Goal: Information Seeking & Learning: Learn about a topic

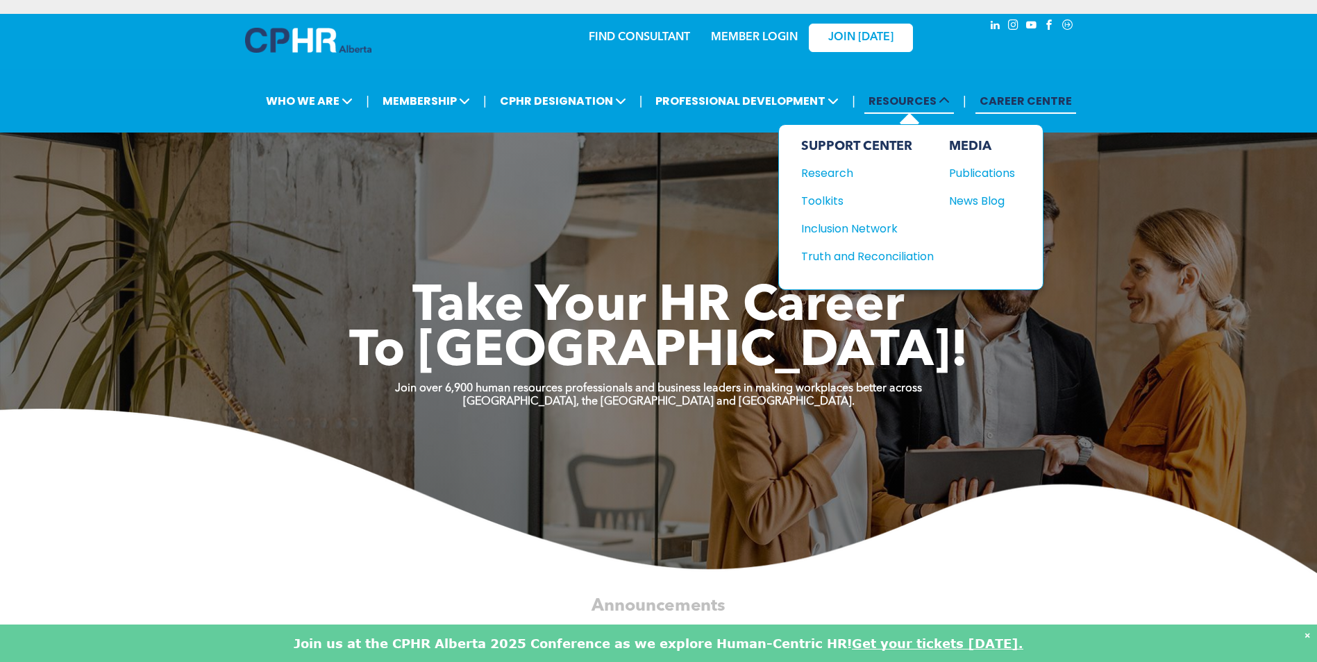
click at [893, 102] on span "RESOURCES" at bounding box center [909, 101] width 90 height 26
click at [832, 167] on div "Research" at bounding box center [860, 173] width 119 height 17
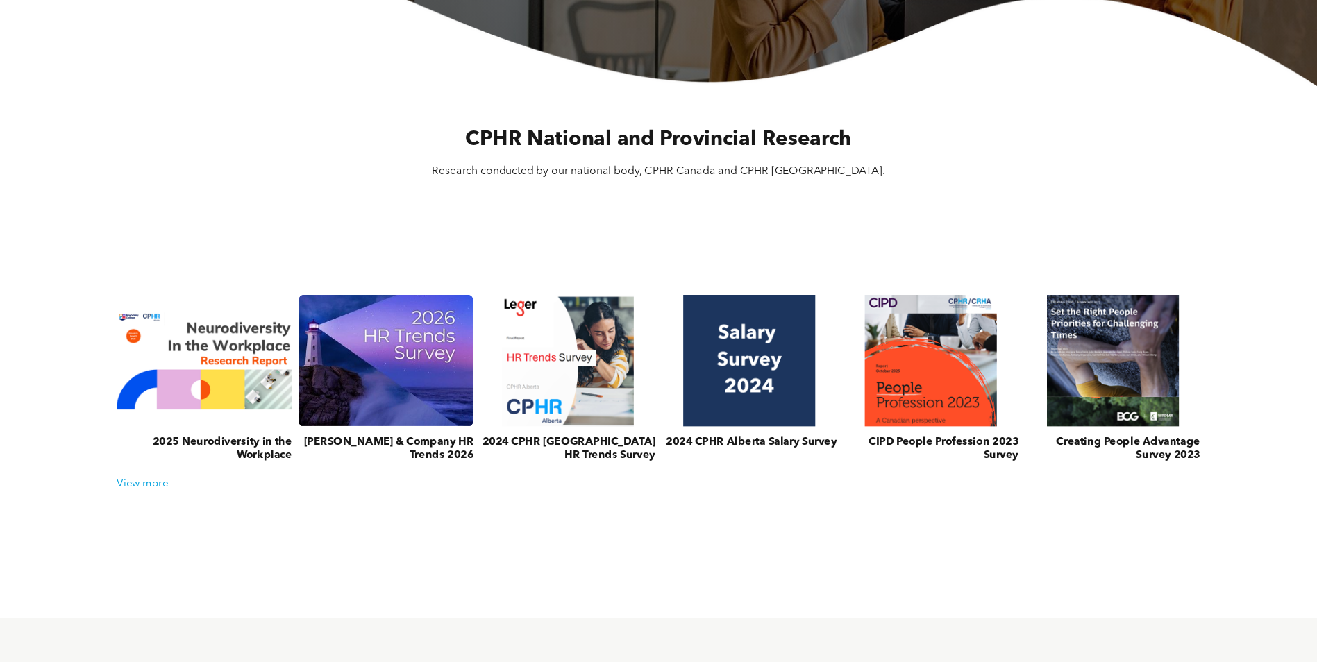
scroll to position [417, 0]
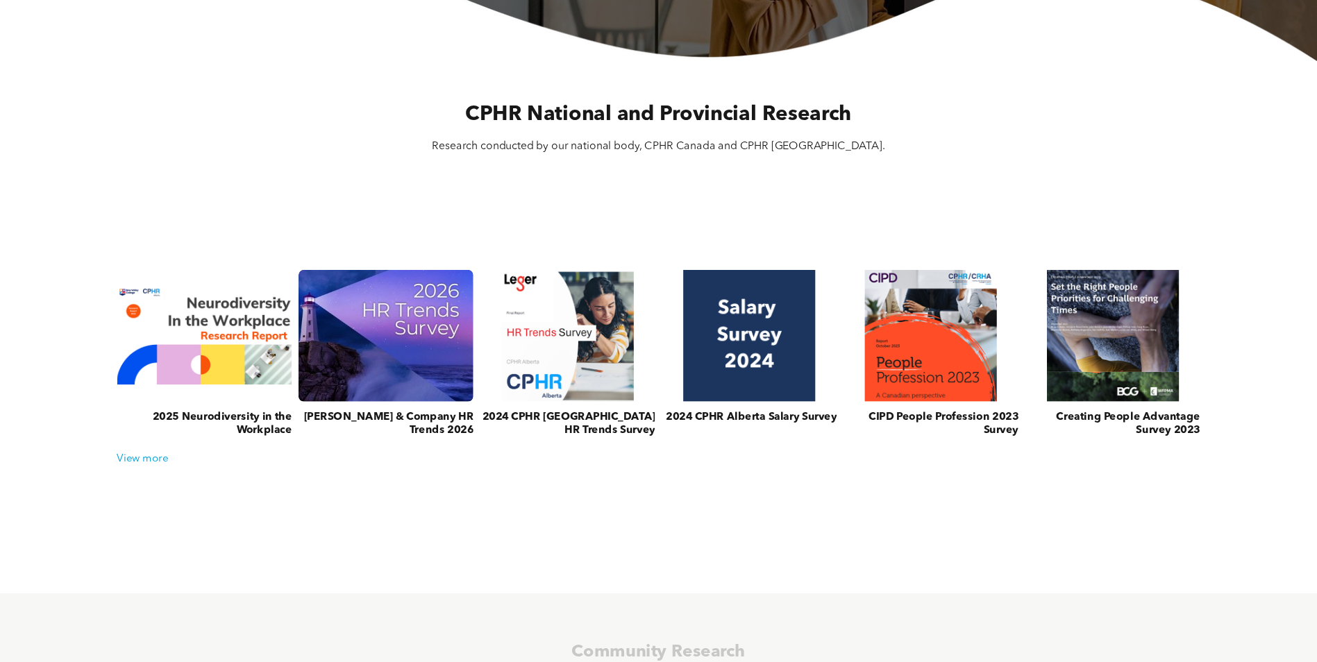
click at [339, 317] on link at bounding box center [385, 336] width 185 height 140
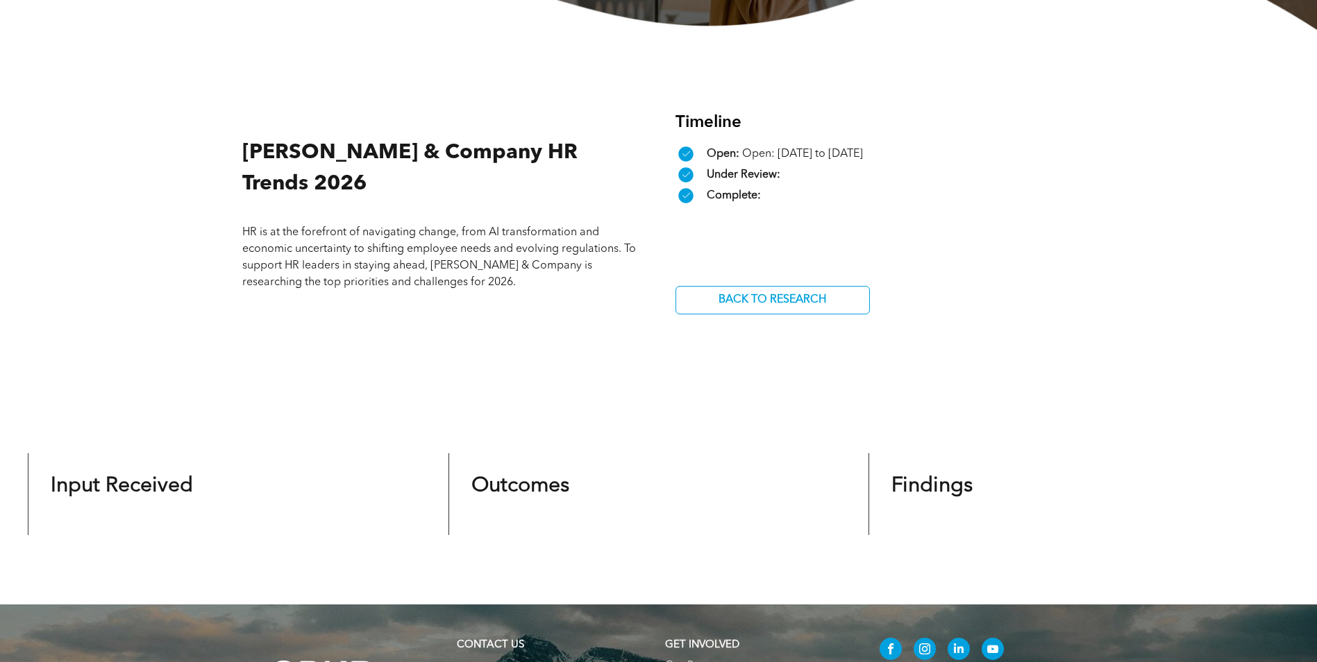
scroll to position [417, 0]
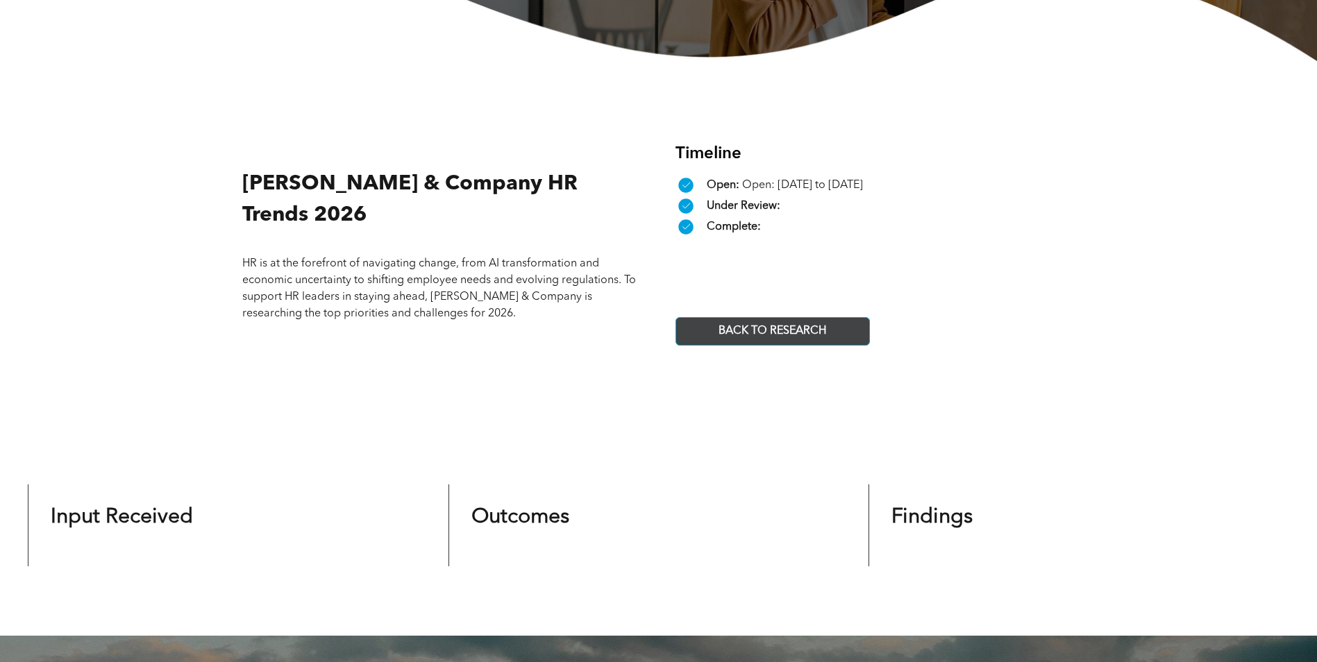
click at [745, 334] on span "BACK TO RESEARCH" at bounding box center [772, 331] width 117 height 27
click at [743, 335] on span "BACK TO RESEARCH" at bounding box center [772, 331] width 117 height 27
click at [753, 337] on span "BACK TO RESEARCH" at bounding box center [772, 331] width 117 height 27
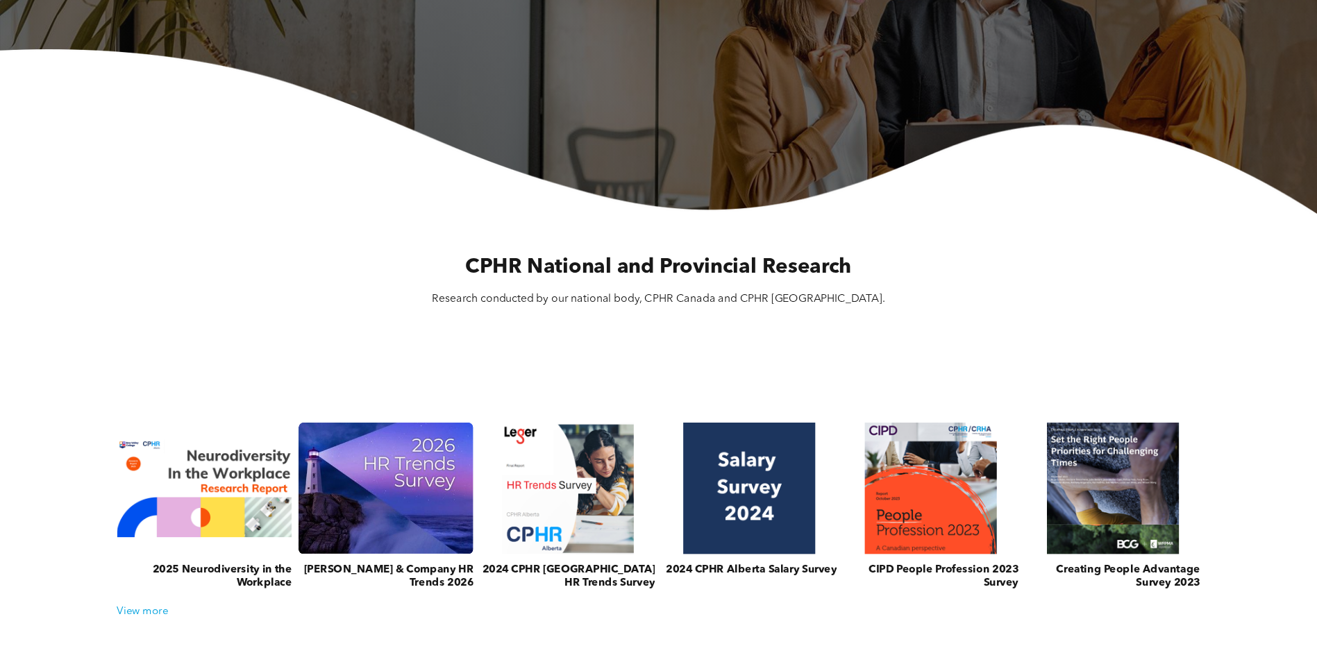
scroll to position [417, 0]
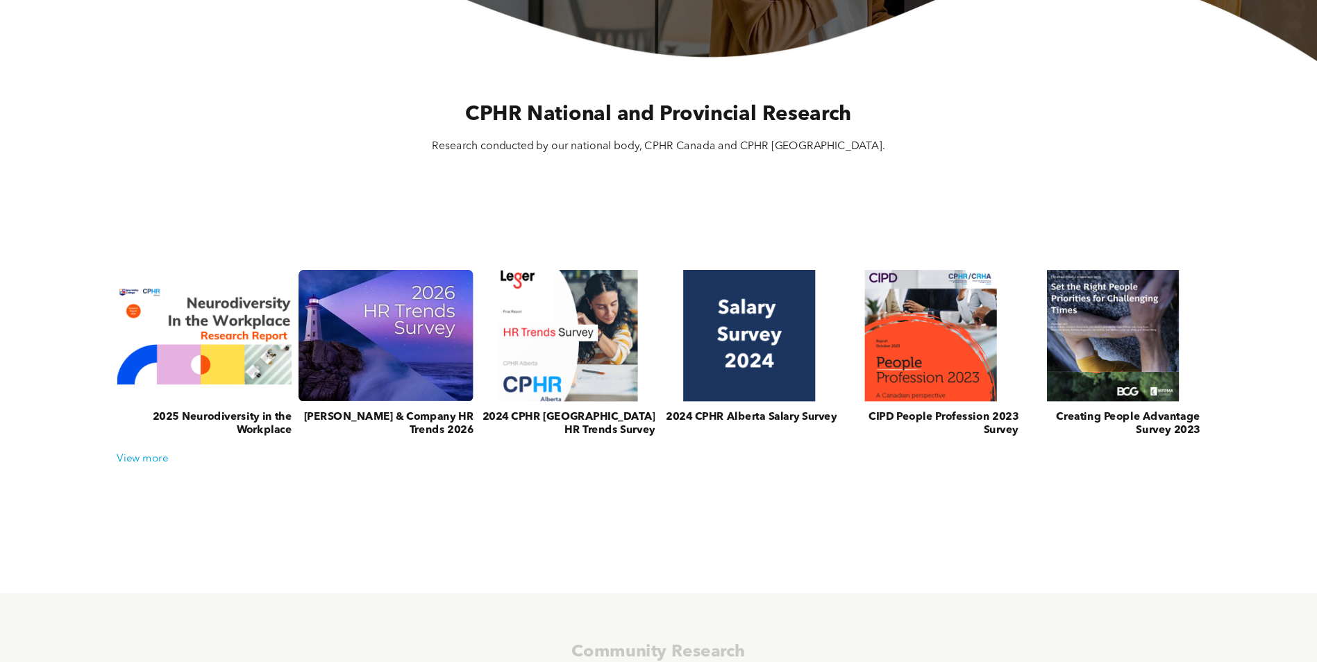
click at [580, 299] on link at bounding box center [567, 336] width 185 height 140
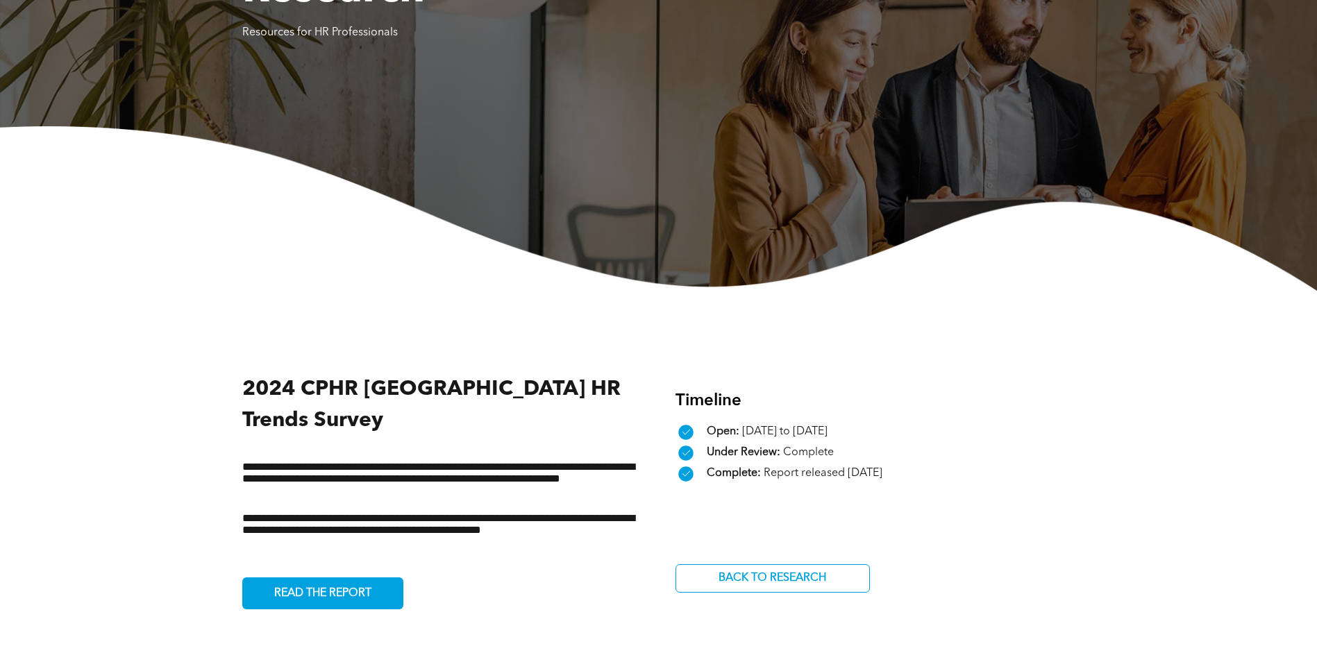
scroll to position [278, 0]
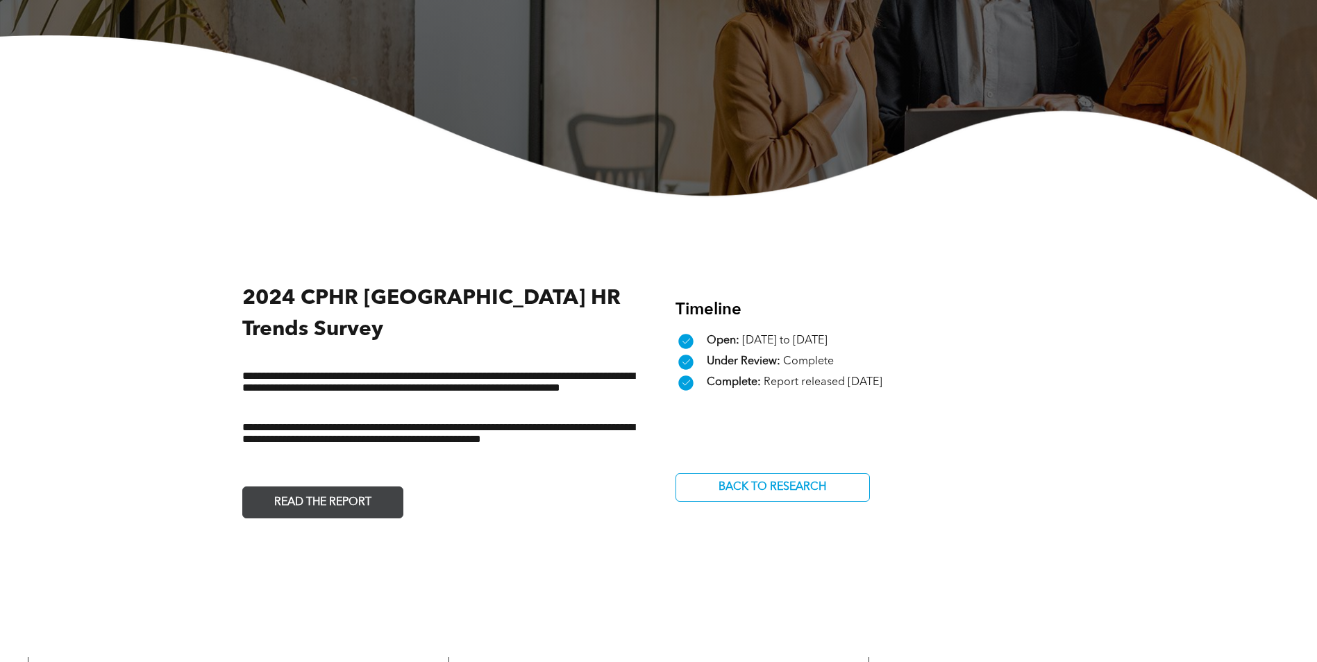
click at [353, 490] on span "READ THE REPORT" at bounding box center [322, 503] width 107 height 27
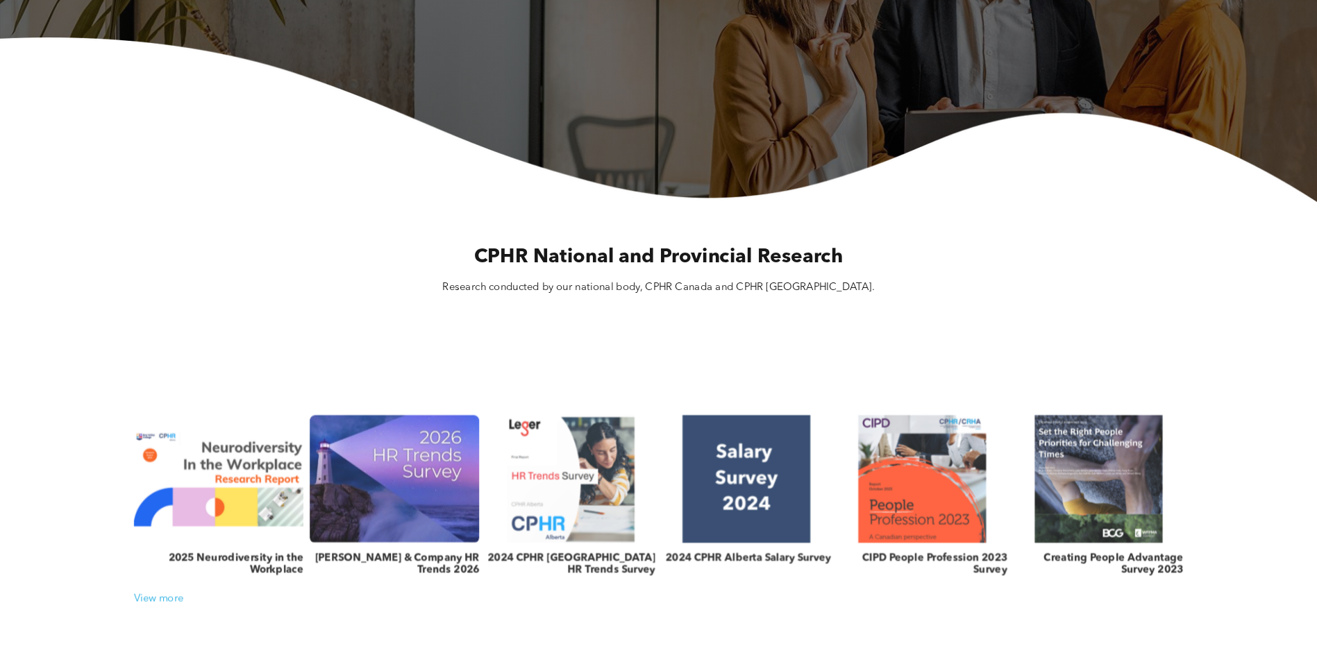
scroll to position [278, 0]
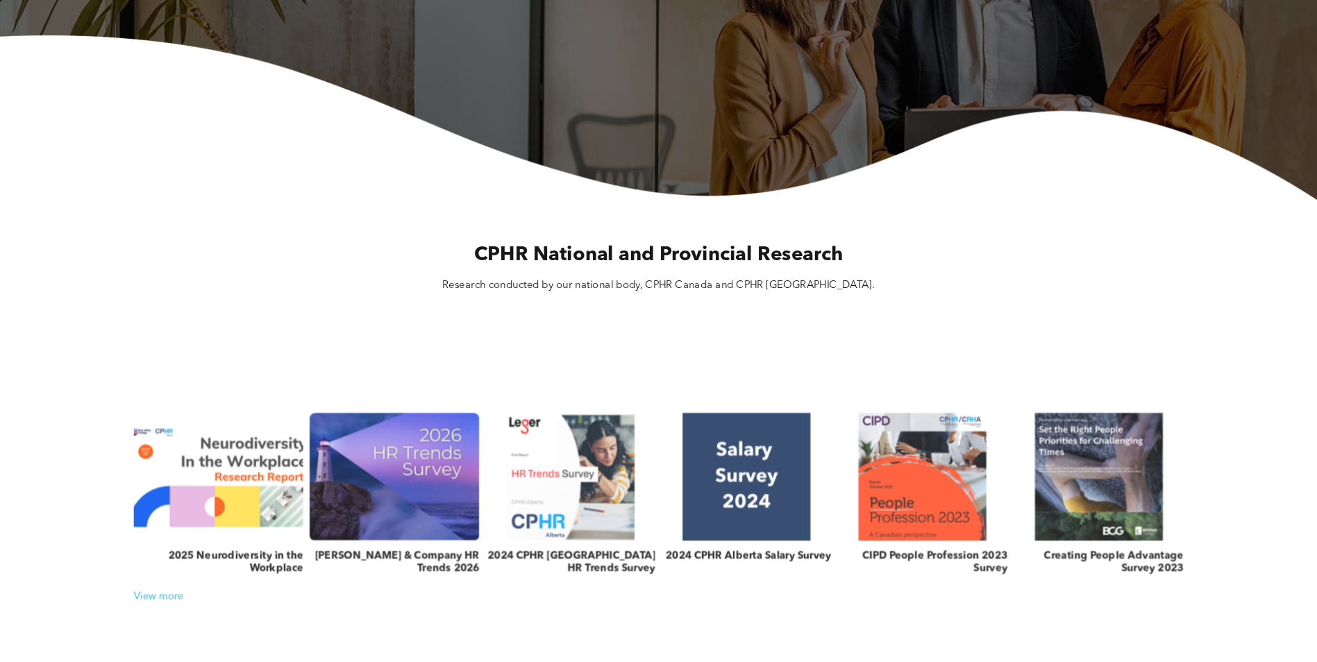
click at [255, 446] on link at bounding box center [218, 476] width 180 height 135
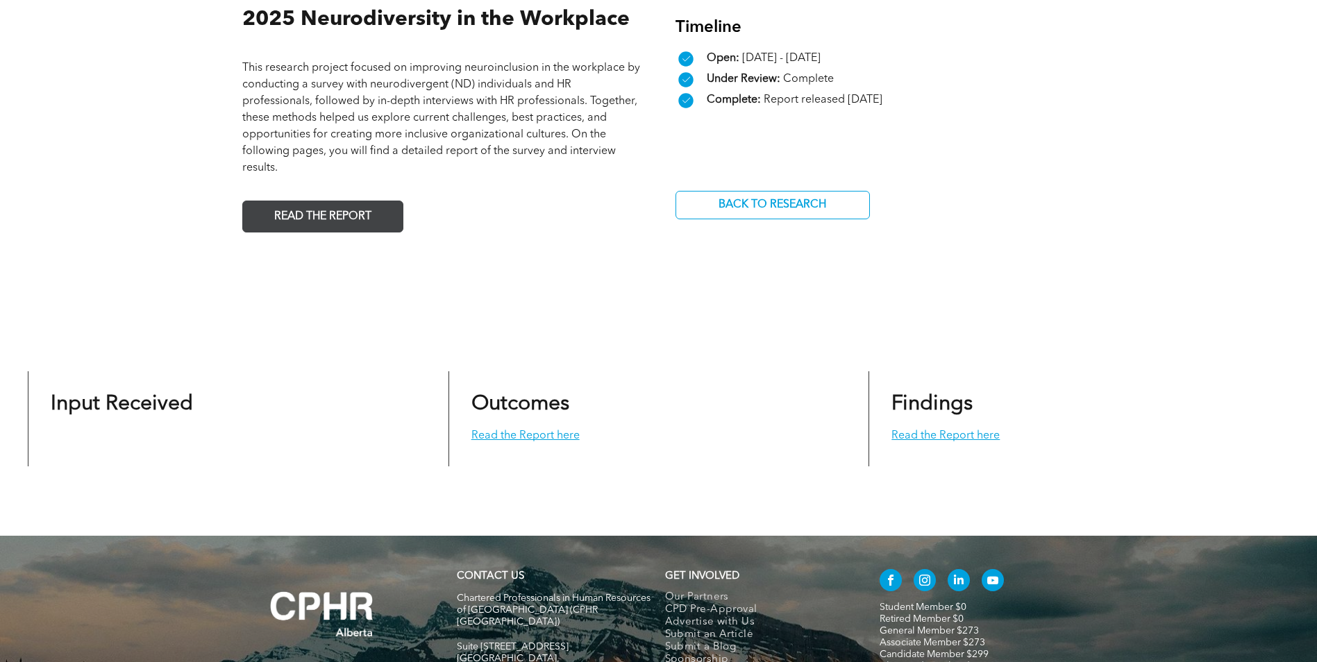
scroll to position [694, 0]
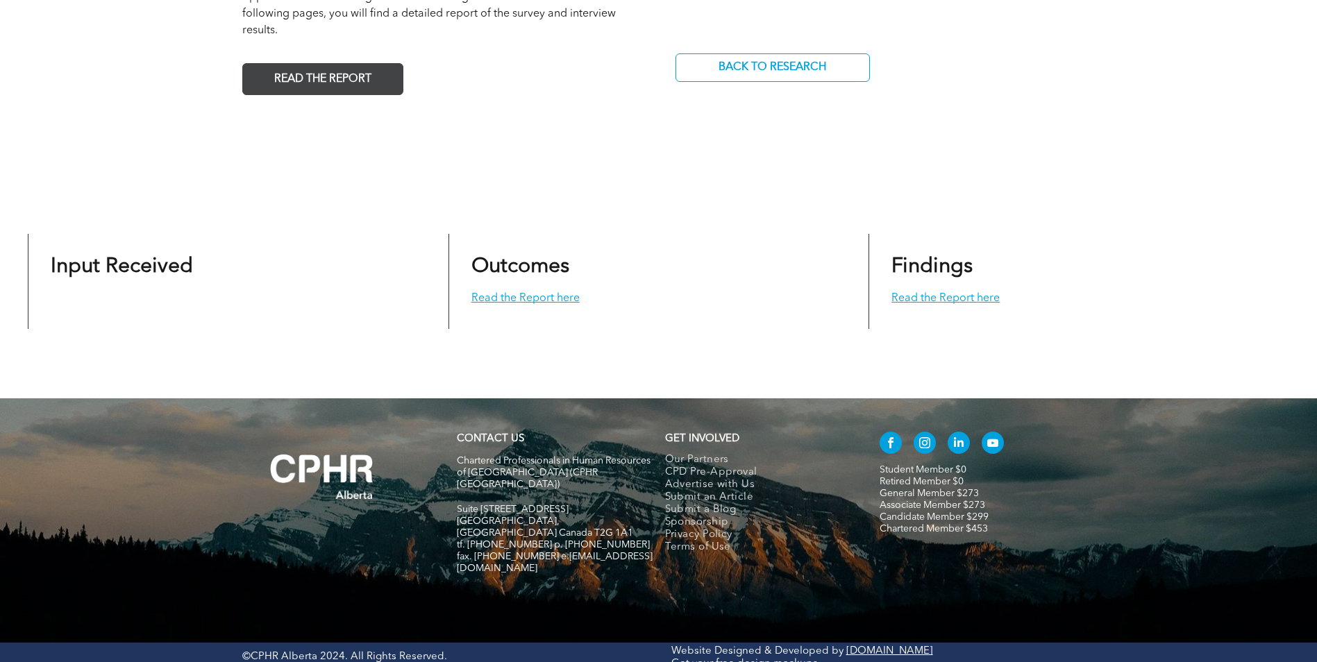
click at [326, 78] on span "READ THE REPORT" at bounding box center [322, 79] width 107 height 27
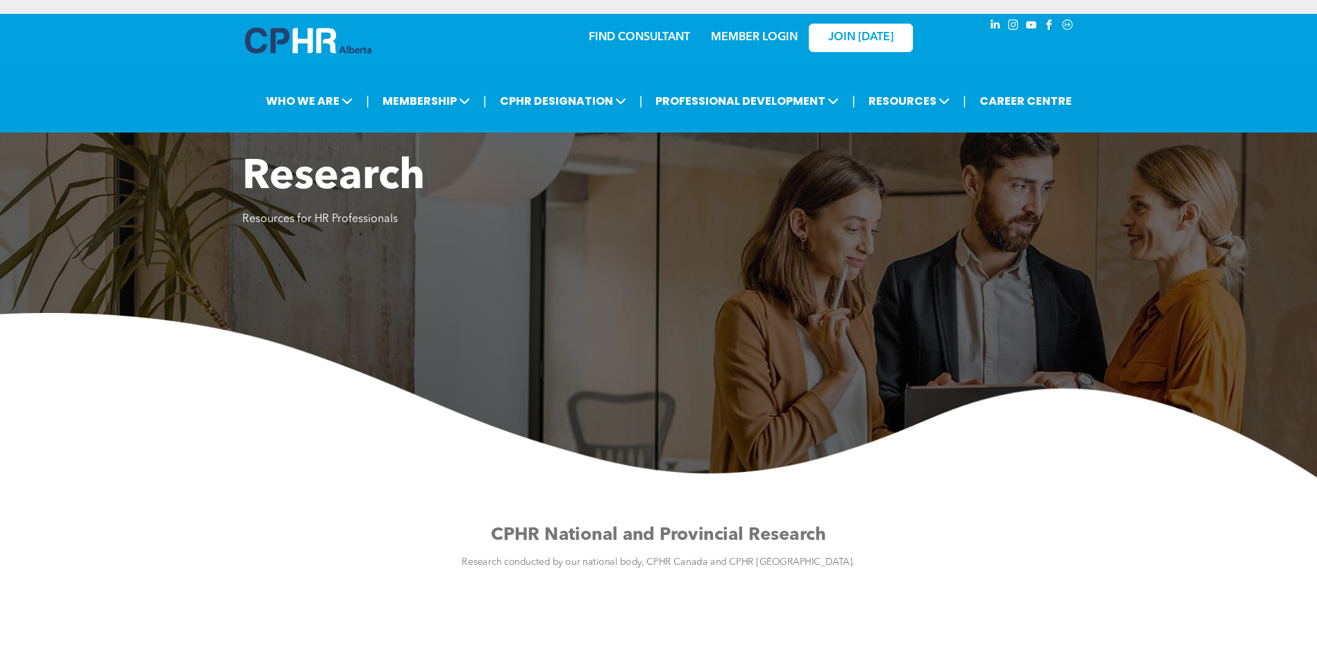
scroll to position [417, 0]
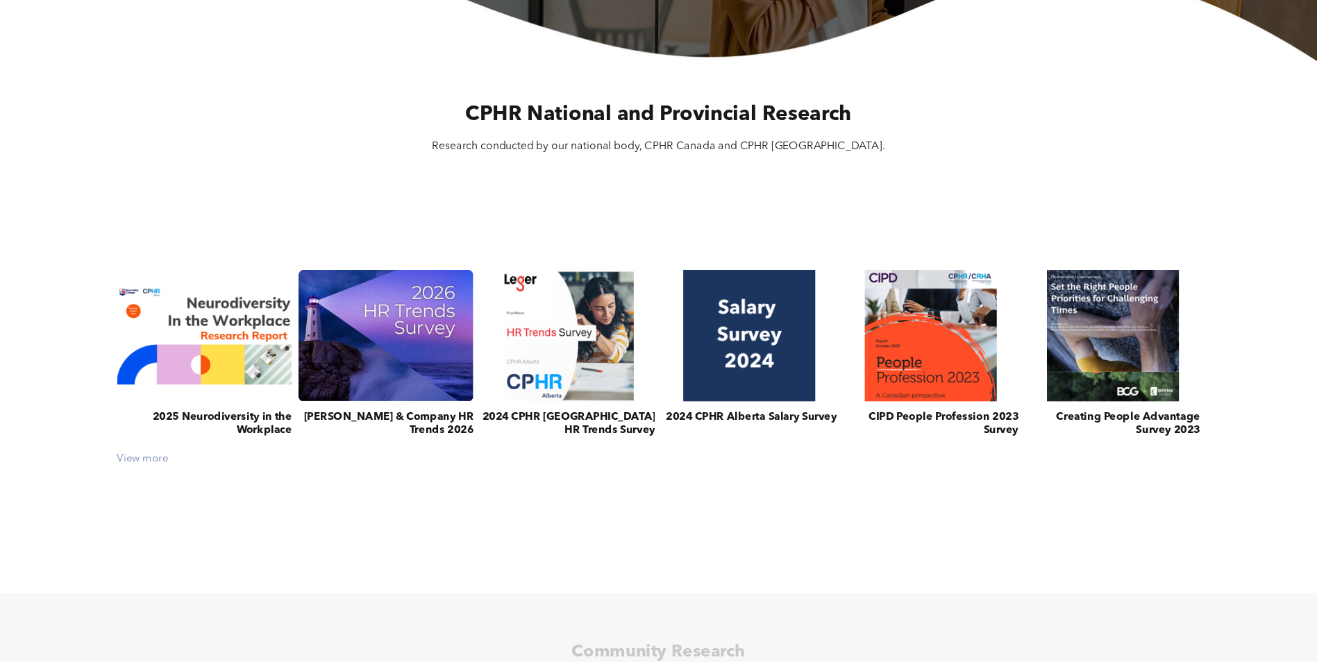
click at [153, 458] on div "View more" at bounding box center [658, 459] width 1097 height 12
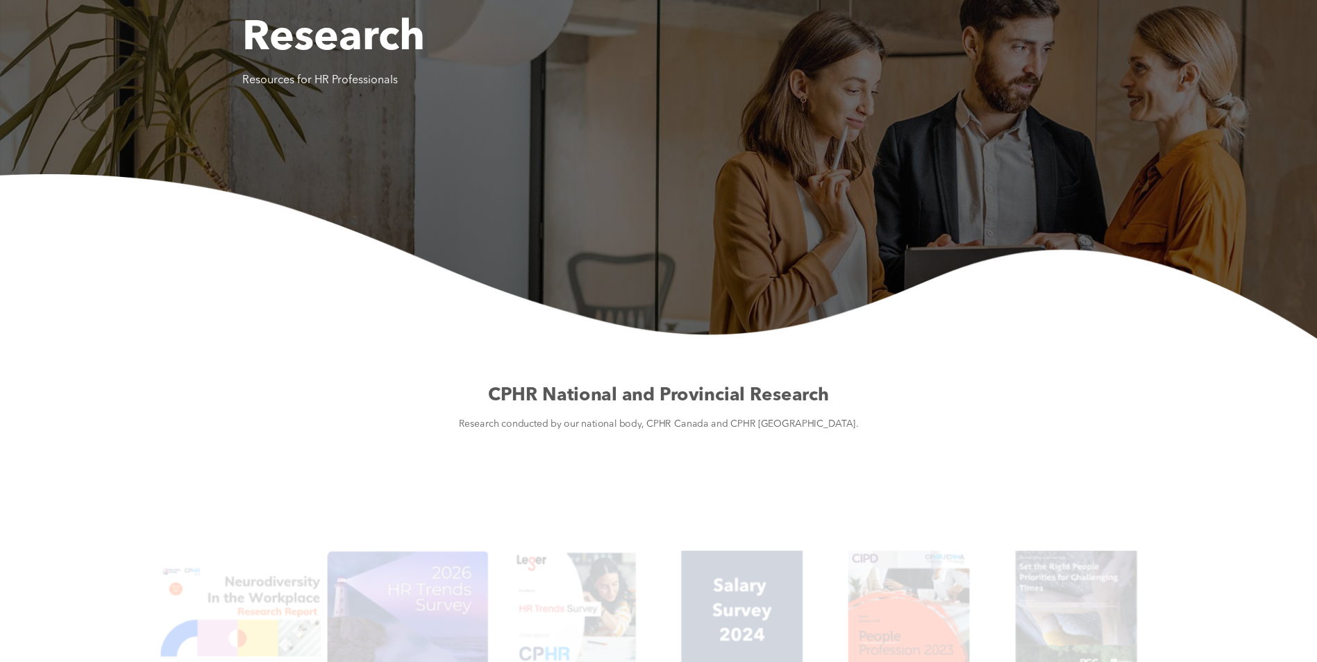
scroll to position [0, 0]
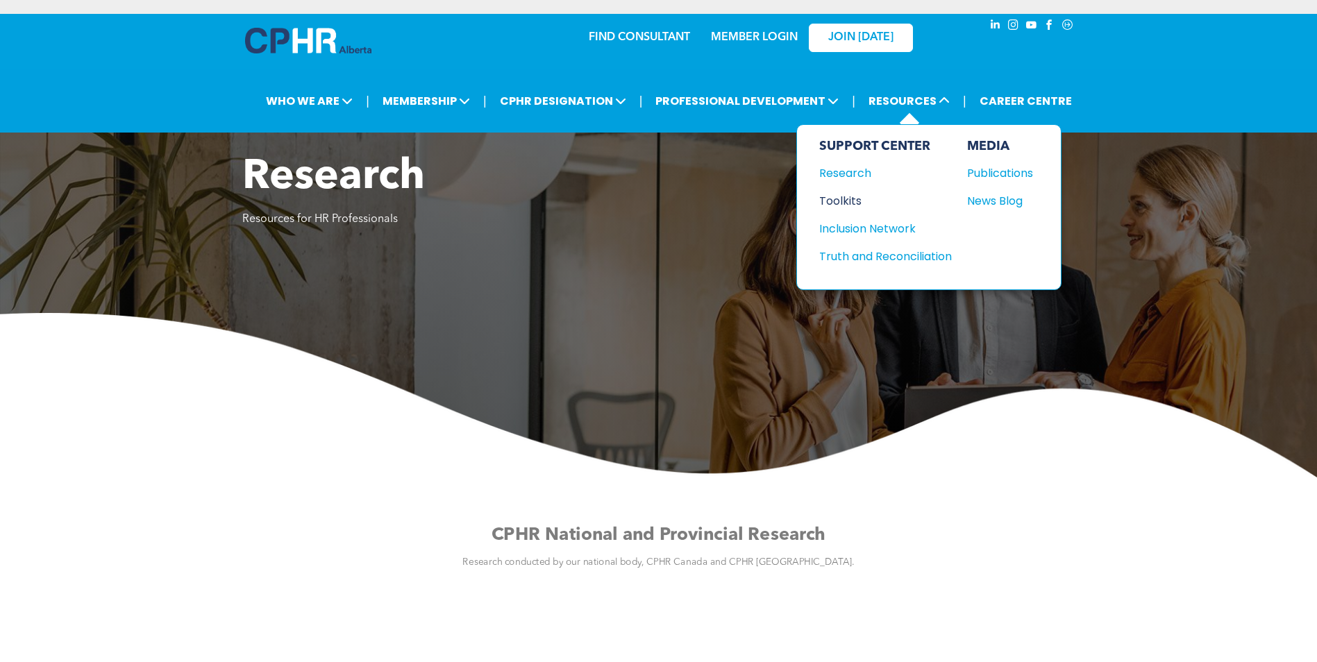
click at [845, 204] on div "Toolkits" at bounding box center [878, 200] width 119 height 17
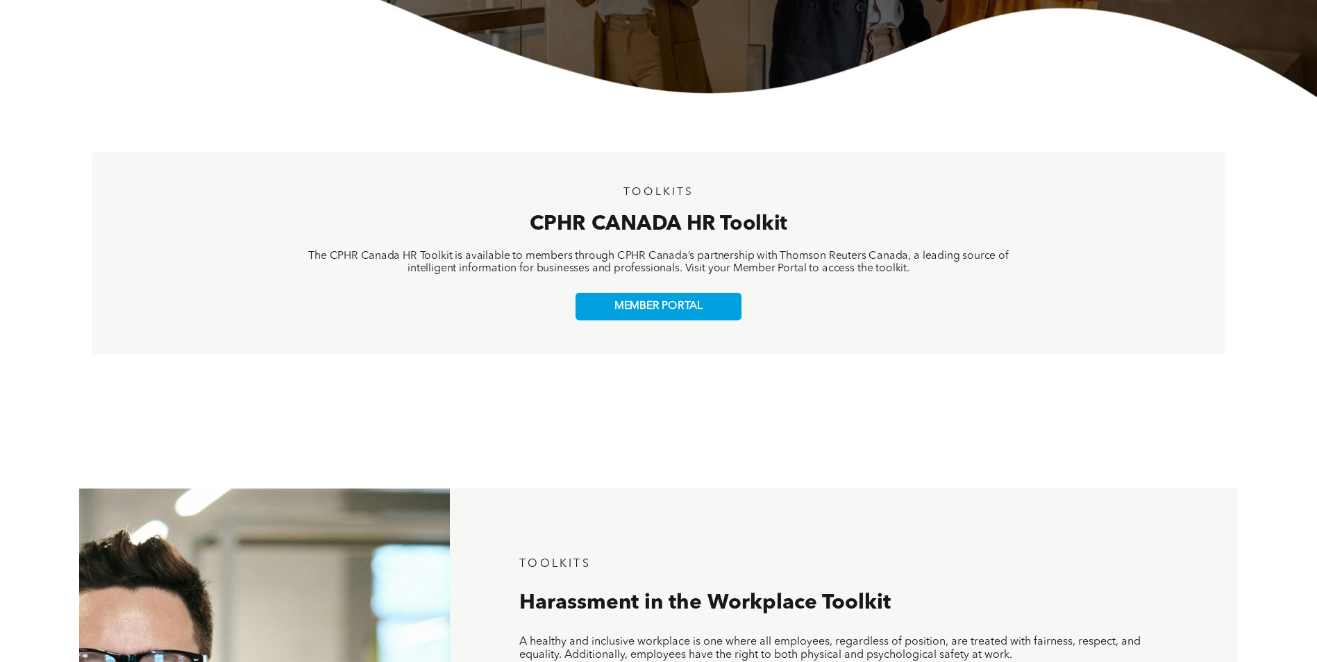
scroll to position [417, 0]
